Goal: Download file/media

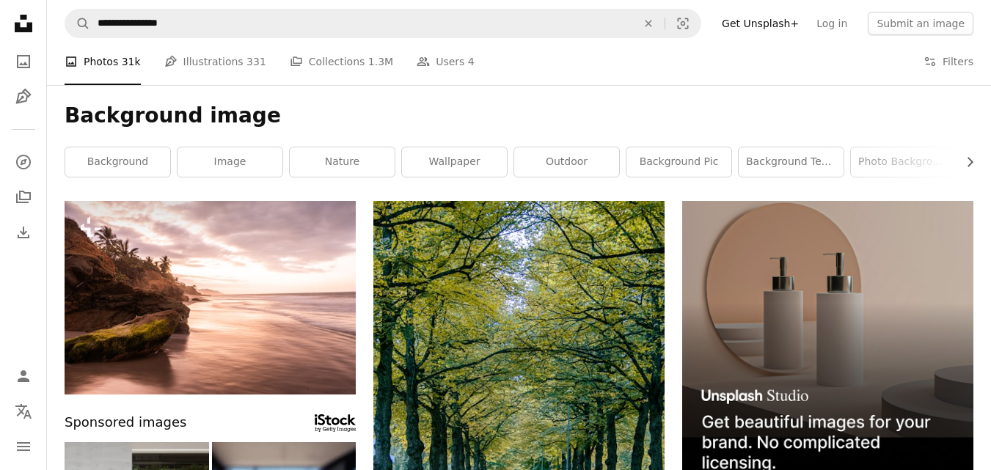
click at [278, 109] on h1 "Background image" at bounding box center [519, 116] width 909 height 26
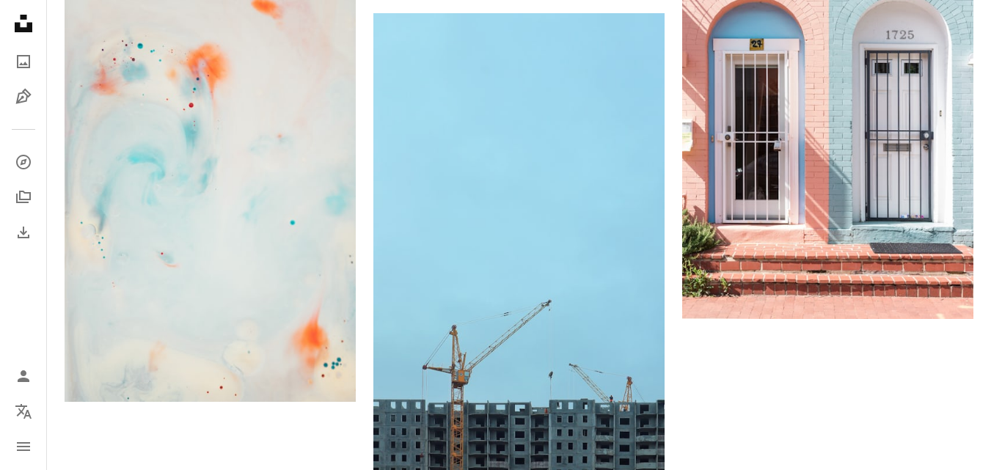
scroll to position [2376, 0]
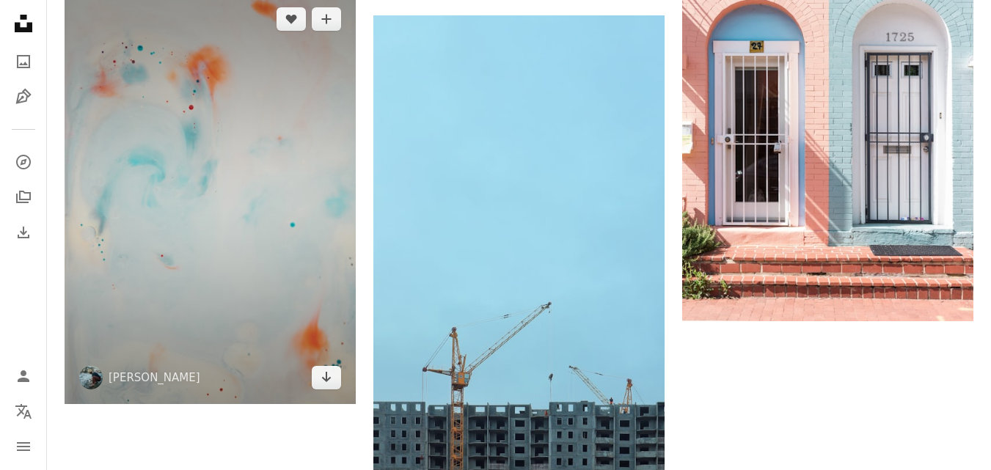
click at [278, 109] on img at bounding box center [210, 198] width 291 height 411
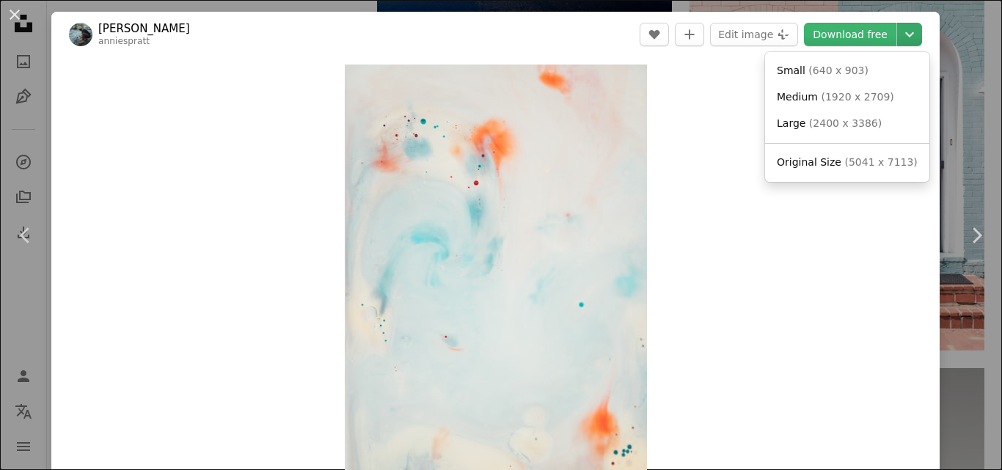
click at [905, 35] on icon "Choose download size" at bounding box center [909, 34] width 9 height 5
click at [829, 68] on span "( 640 x 903 )" at bounding box center [838, 71] width 60 height 12
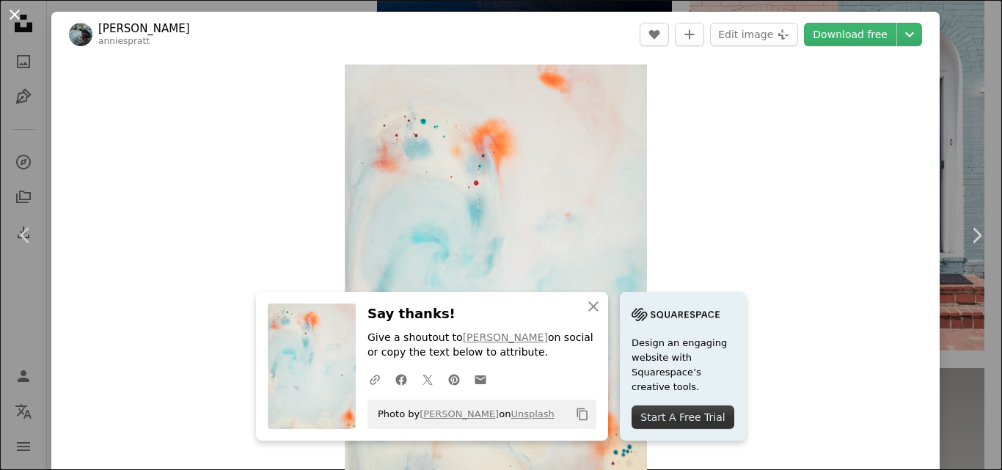
click at [12, 16] on button "An X shape" at bounding box center [15, 15] width 18 height 18
